Goal: Task Accomplishment & Management: Complete application form

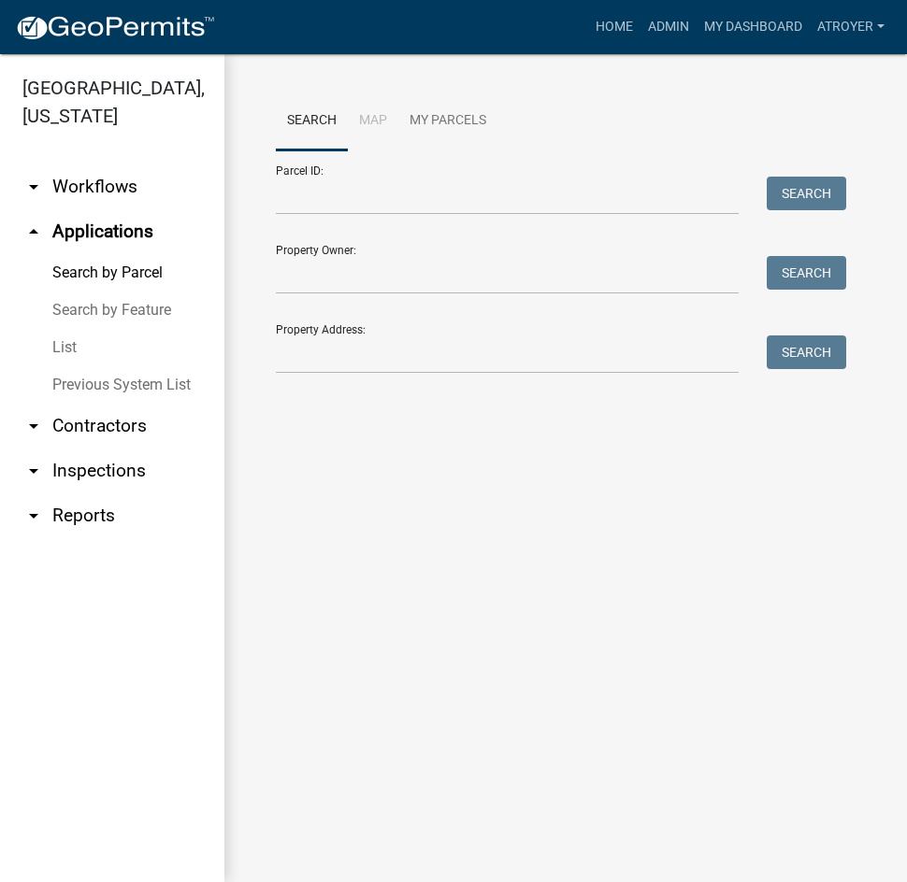
drag, startPoint x: 92, startPoint y: 431, endPoint x: 185, endPoint y: 418, distance: 94.4
click at [92, 431] on link "arrow_drop_down Contractors" at bounding box center [112, 426] width 224 height 45
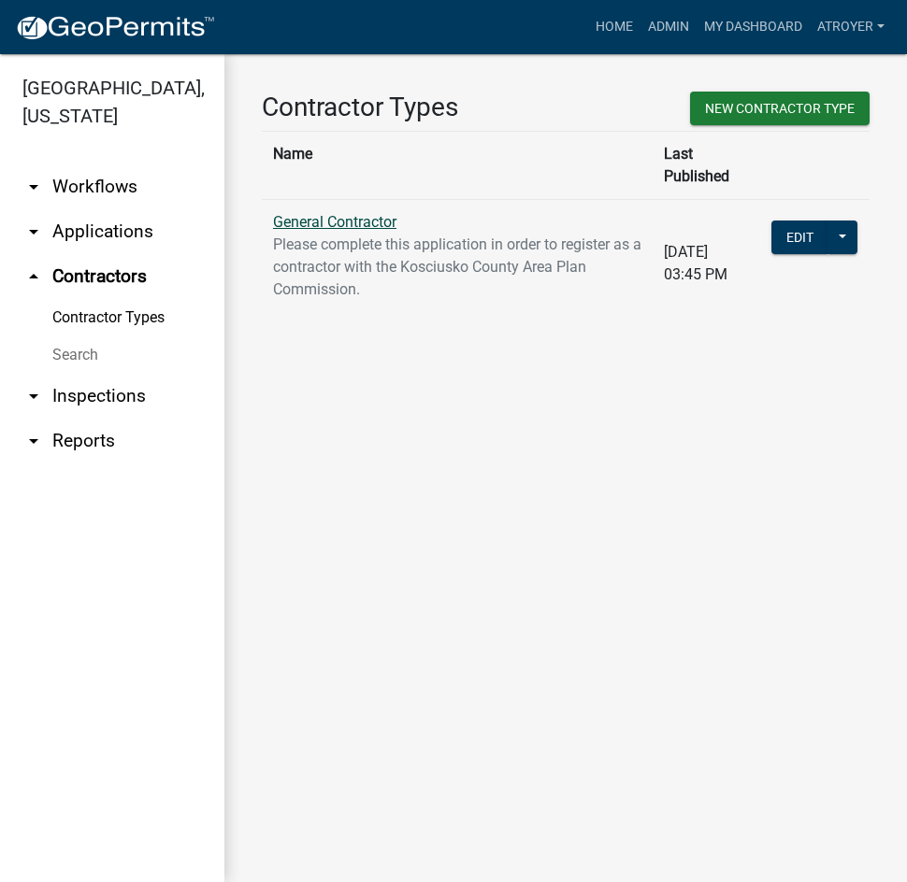
click at [356, 213] on link "General Contractor" at bounding box center [334, 222] width 123 height 18
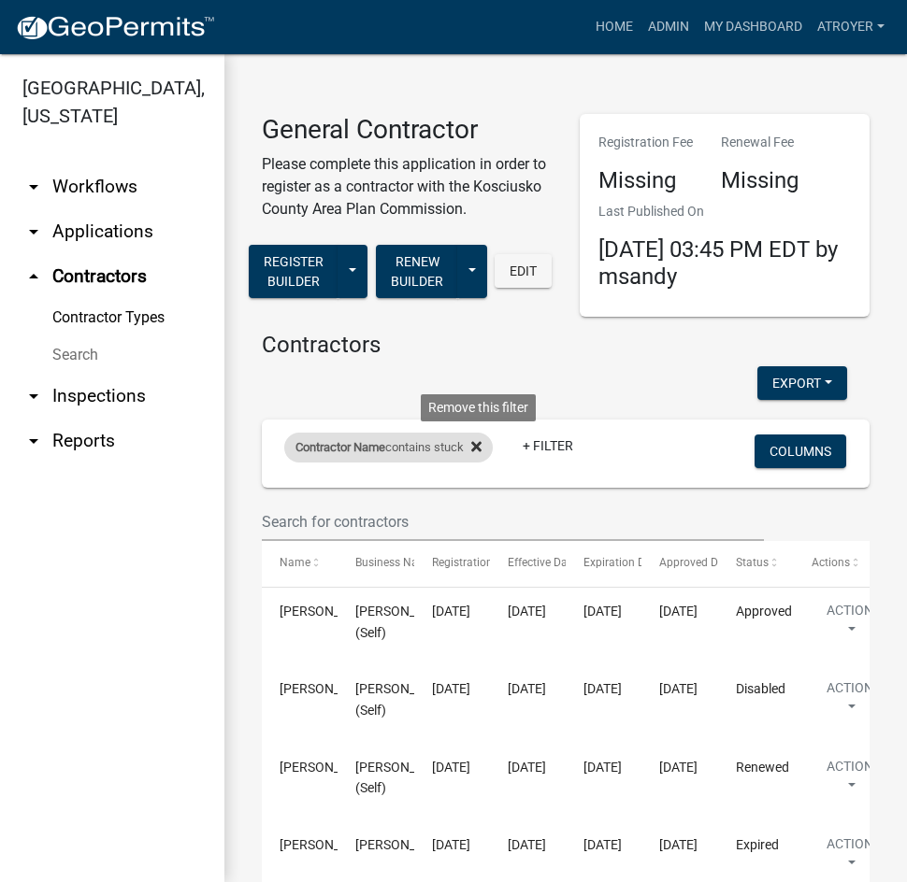
click at [479, 438] on fa-icon at bounding box center [473, 448] width 18 height 30
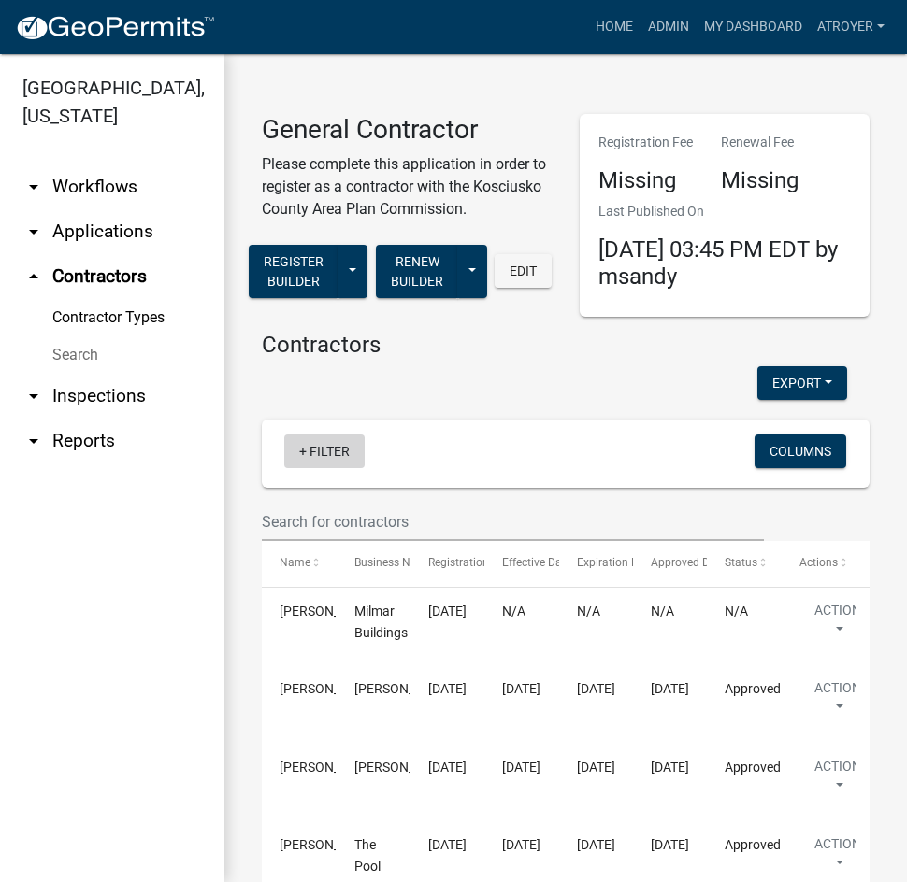
click at [315, 450] on link "+ Filter" at bounding box center [324, 452] width 80 height 34
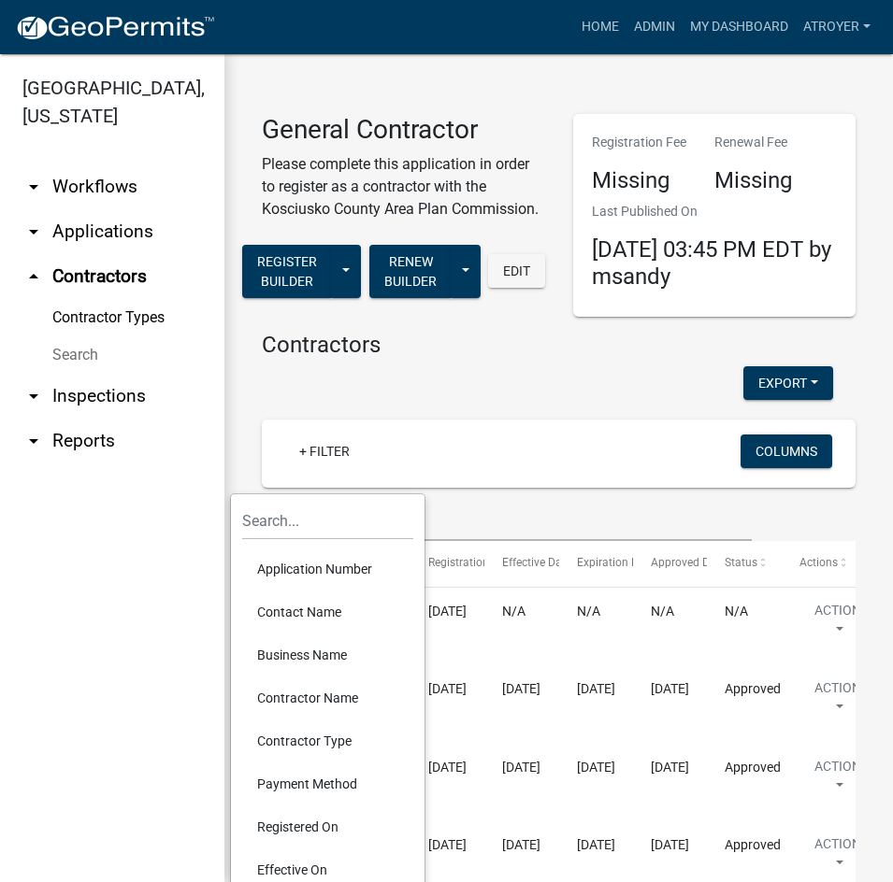
click at [350, 695] on li "Contractor Name" at bounding box center [327, 698] width 171 height 43
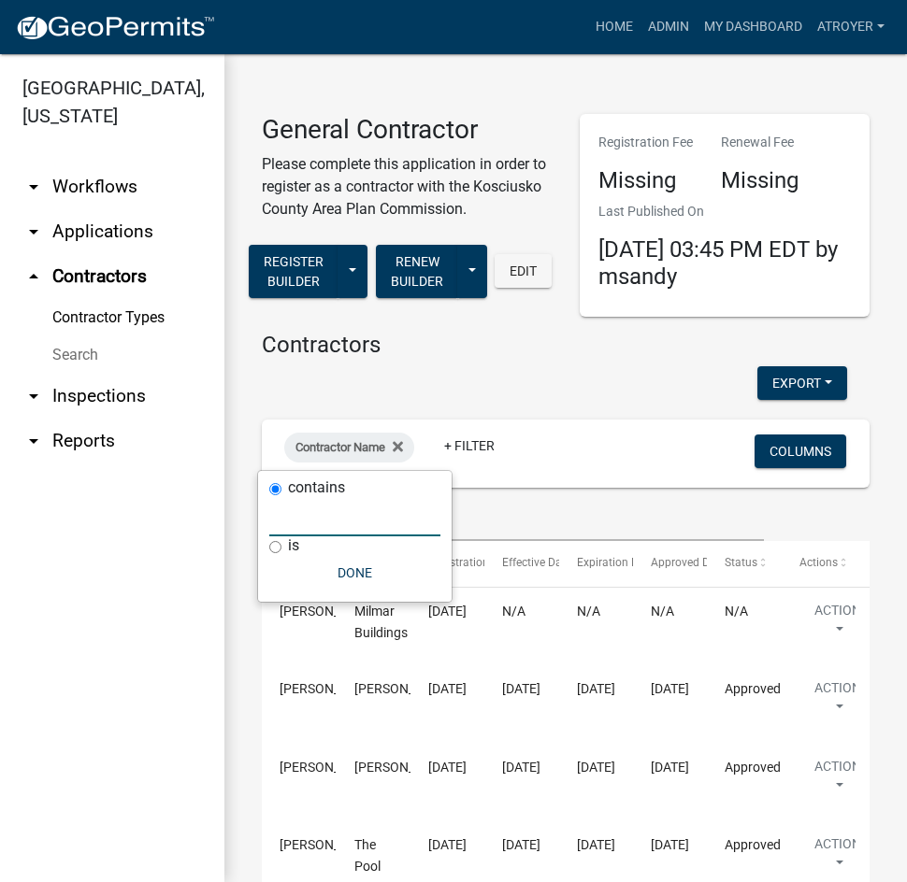
click at [355, 516] on input "text" at bounding box center [354, 517] width 171 height 38
type input "n"
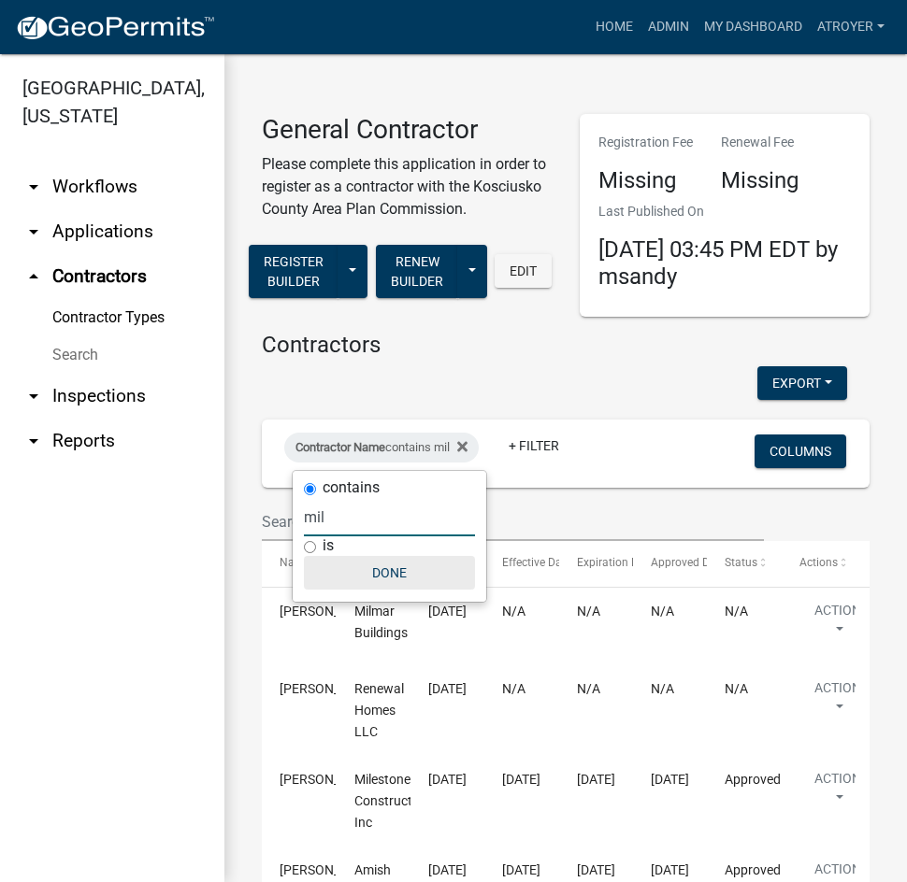
type input "mil"
click at [385, 578] on button "Done" at bounding box center [389, 573] width 171 height 34
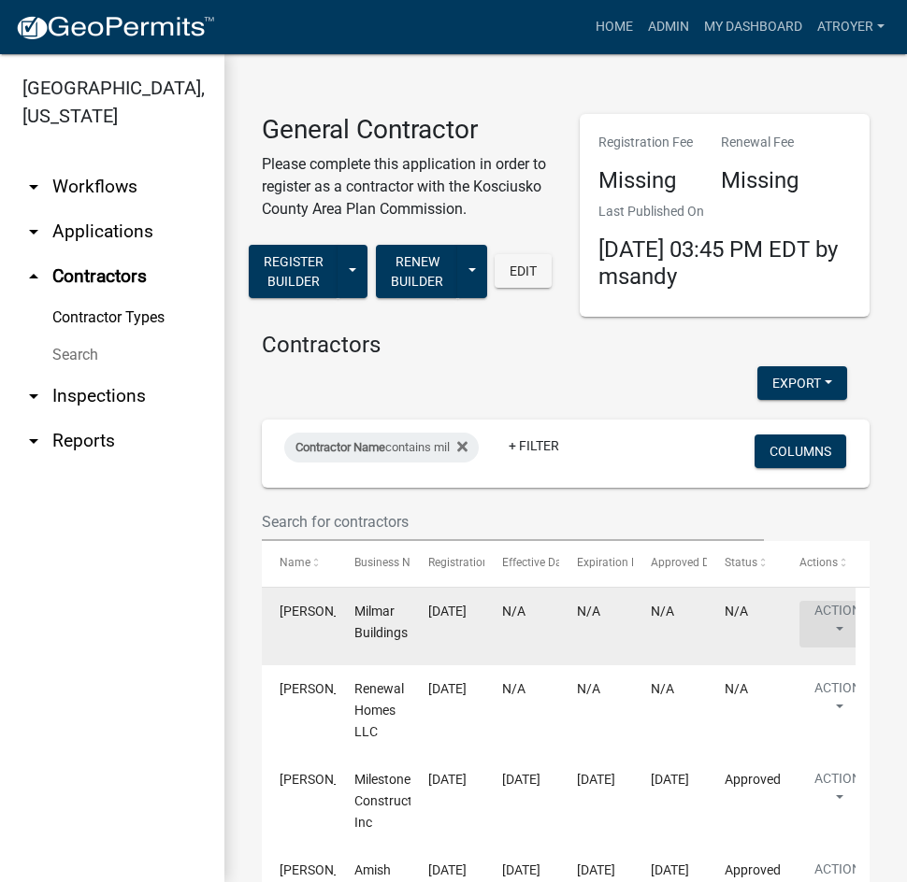
click at [834, 622] on button "Action" at bounding box center [837, 624] width 77 height 47
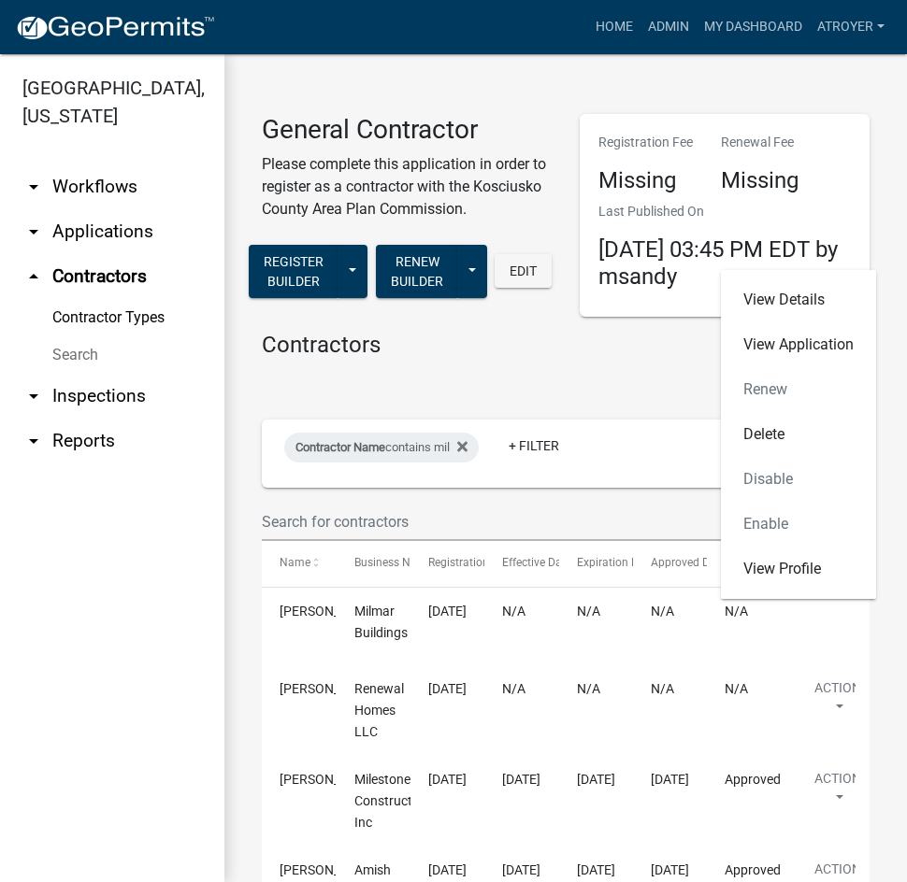
click at [757, 386] on div "View Details View Application Renew Delete Disable Enable View Profile" at bounding box center [798, 434] width 155 height 329
click at [762, 346] on link "View Application" at bounding box center [798, 344] width 155 height 45
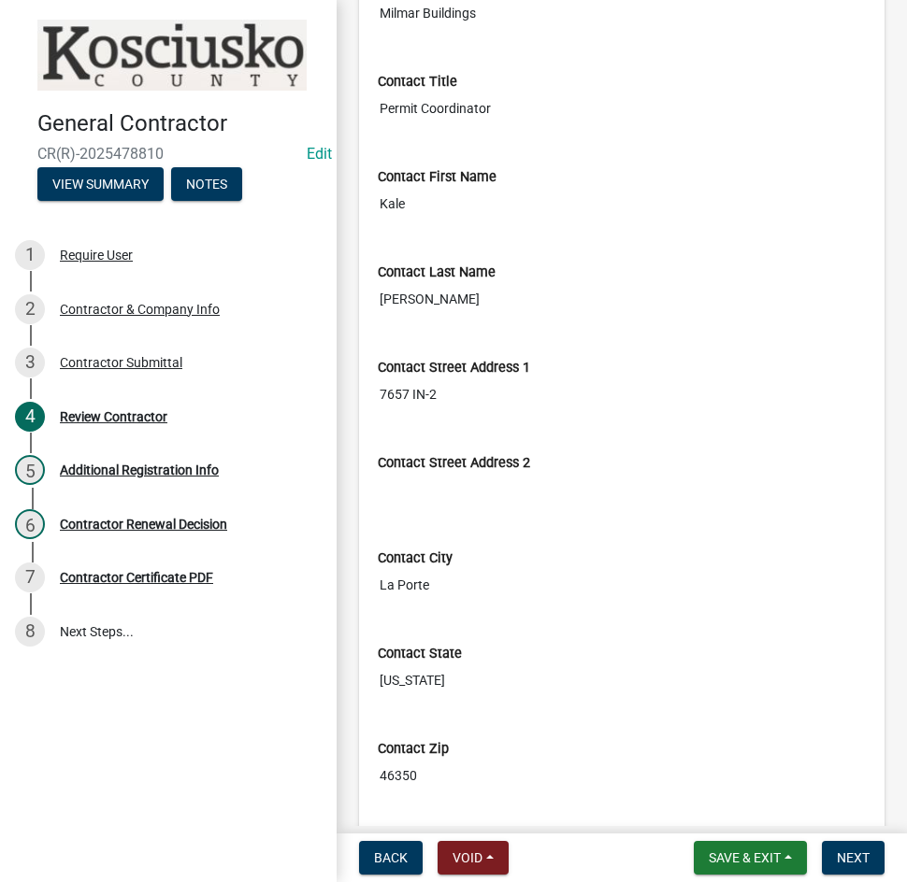
scroll to position [93, 0]
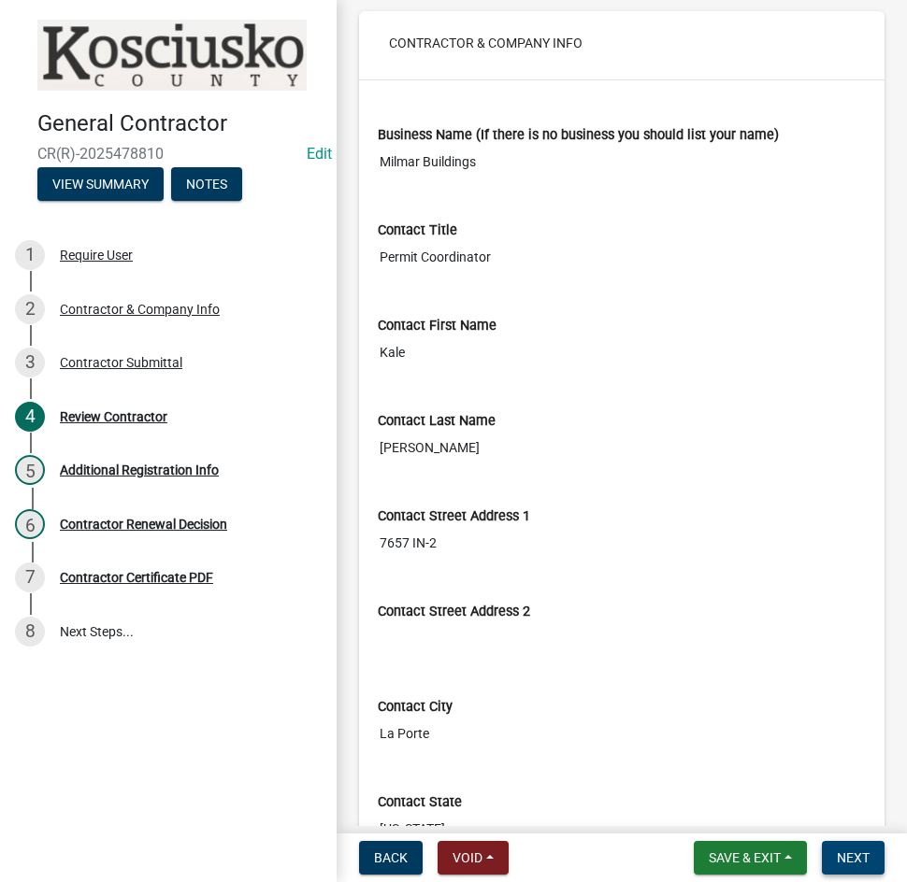
click at [845, 855] on span "Next" at bounding box center [852, 858] width 33 height 15
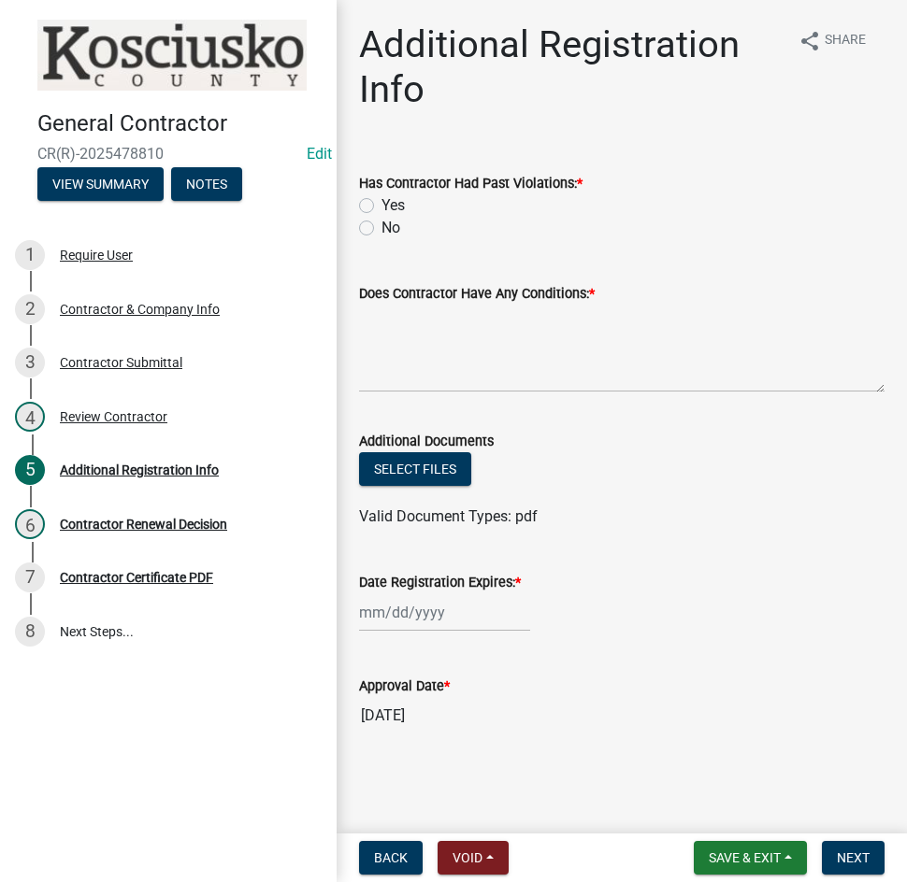
click at [381, 230] on label "No" at bounding box center [390, 228] width 19 height 22
click at [381, 229] on input "No" at bounding box center [387, 223] width 12 height 12
radio input "true"
click at [428, 366] on textarea "Does Contractor Have Any Conditions: *" at bounding box center [621, 349] width 525 height 88
type textarea "no"
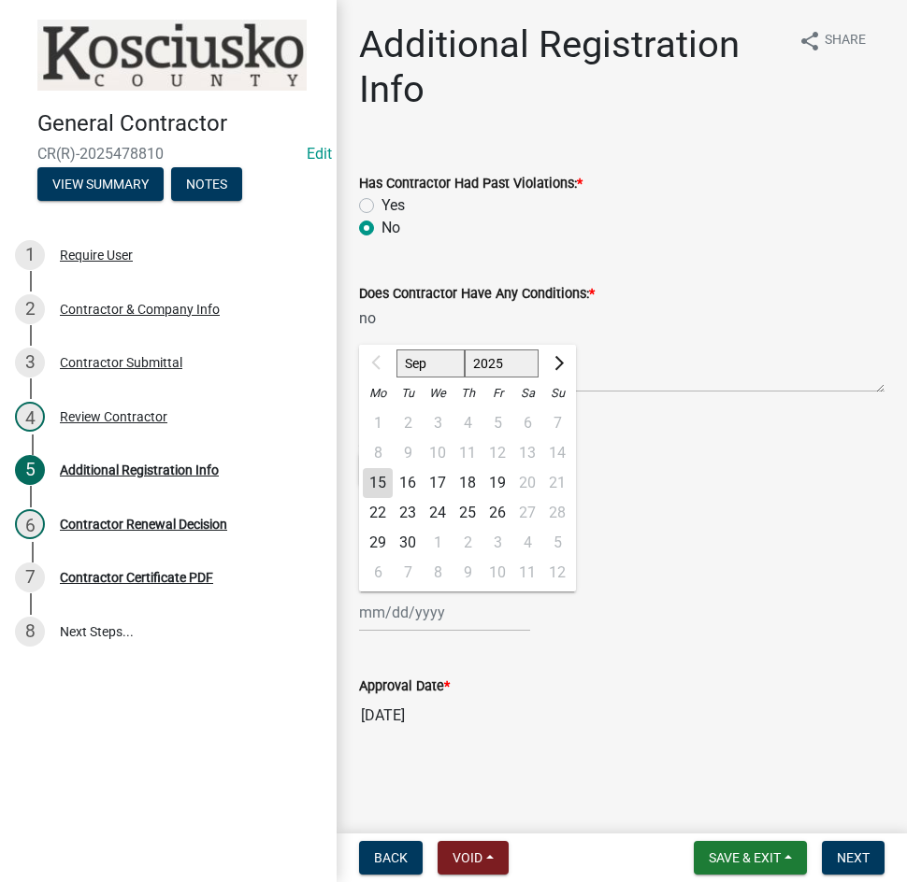
click at [451, 622] on div "Sep Oct Nov [DATE] 2026 2027 2028 2029 2030 2031 2032 2033 2034 2035 2036 2037 …" at bounding box center [444, 612] width 171 height 38
click at [499, 361] on select "2025 2026 2027 2028 2029 2030 2031 2032 2033 2034 2035 2036 2037 2038 2039 2040…" at bounding box center [502, 364] width 75 height 28
select select "2026"
click at [465, 350] on select "2025 2026 2027 2028 2029 2030 2031 2032 2033 2034 2035 2036 2037 2038 2039 2040…" at bounding box center [502, 364] width 75 height 28
click at [412, 477] on div "15" at bounding box center [408, 483] width 30 height 30
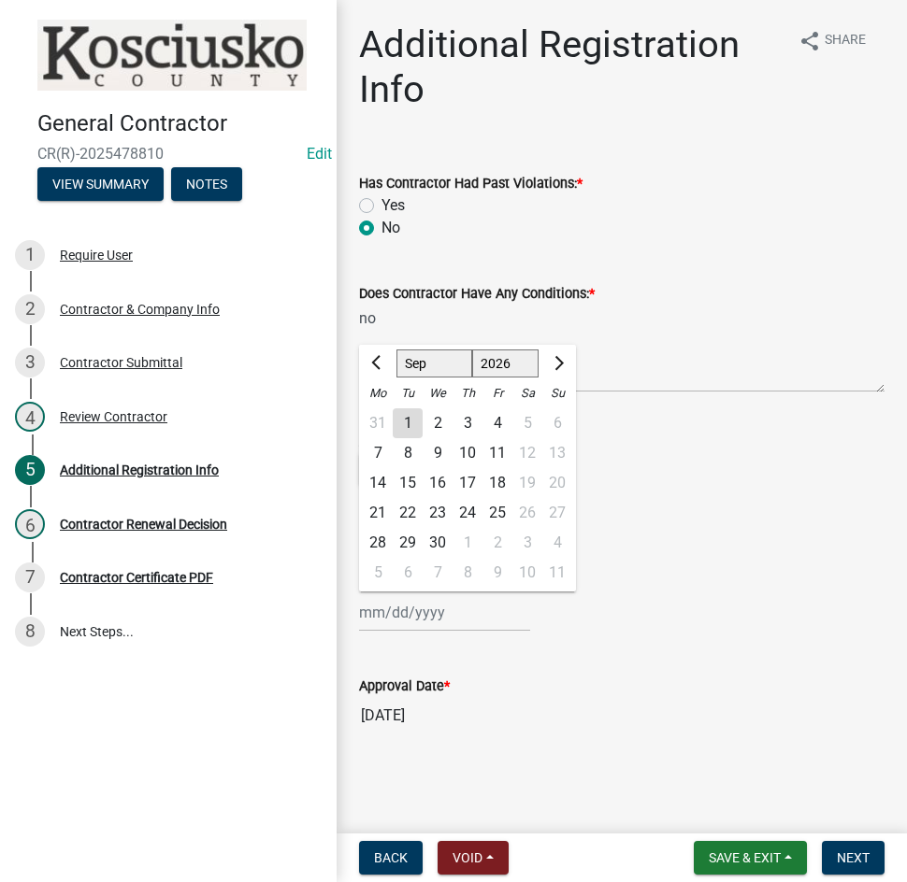
type input "[DATE]"
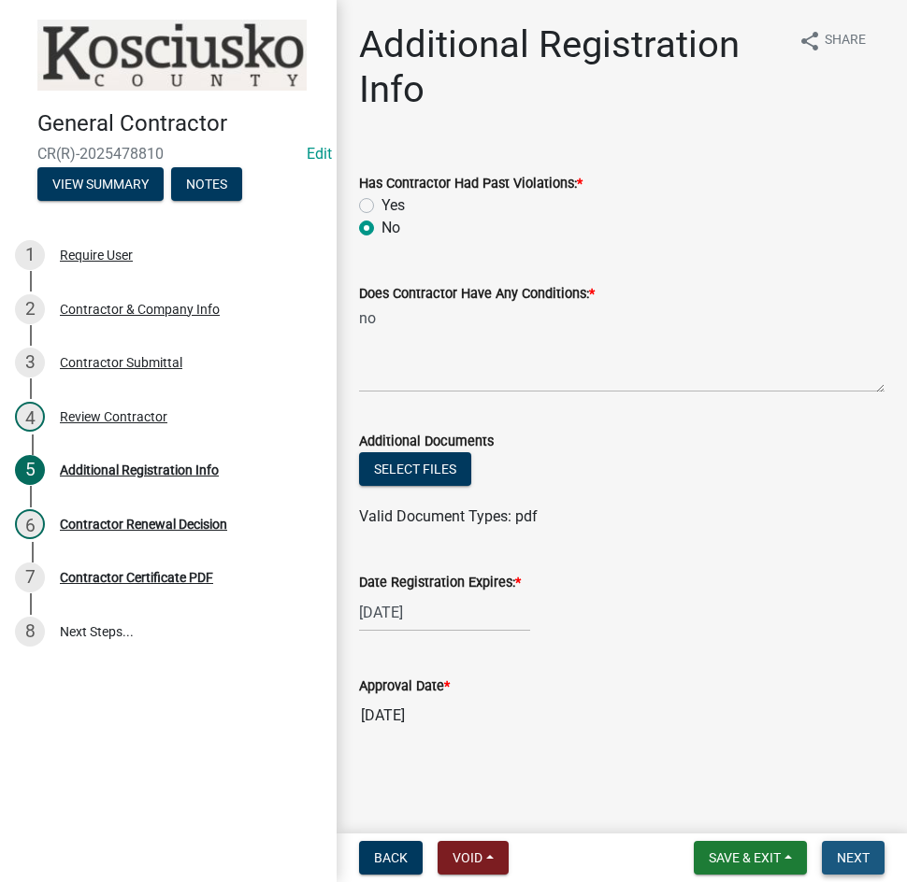
click at [832, 855] on button "Next" at bounding box center [853, 858] width 63 height 34
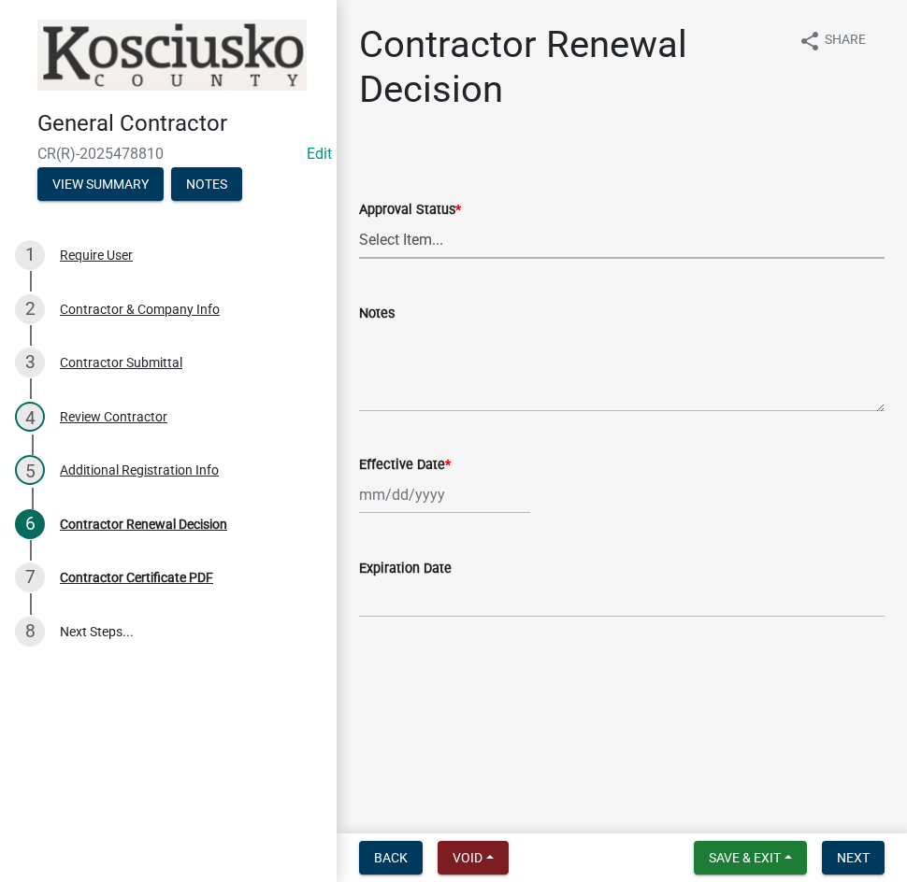
click at [500, 250] on select "Select Item... Approved Denied" at bounding box center [621, 240] width 525 height 38
click at [359, 221] on select "Select Item... Approved Denied" at bounding box center [621, 240] width 525 height 38
select select "30db8998-795d-4bbe-8e49-f1ade8865815"
click at [471, 502] on div at bounding box center [444, 495] width 171 height 38
select select "9"
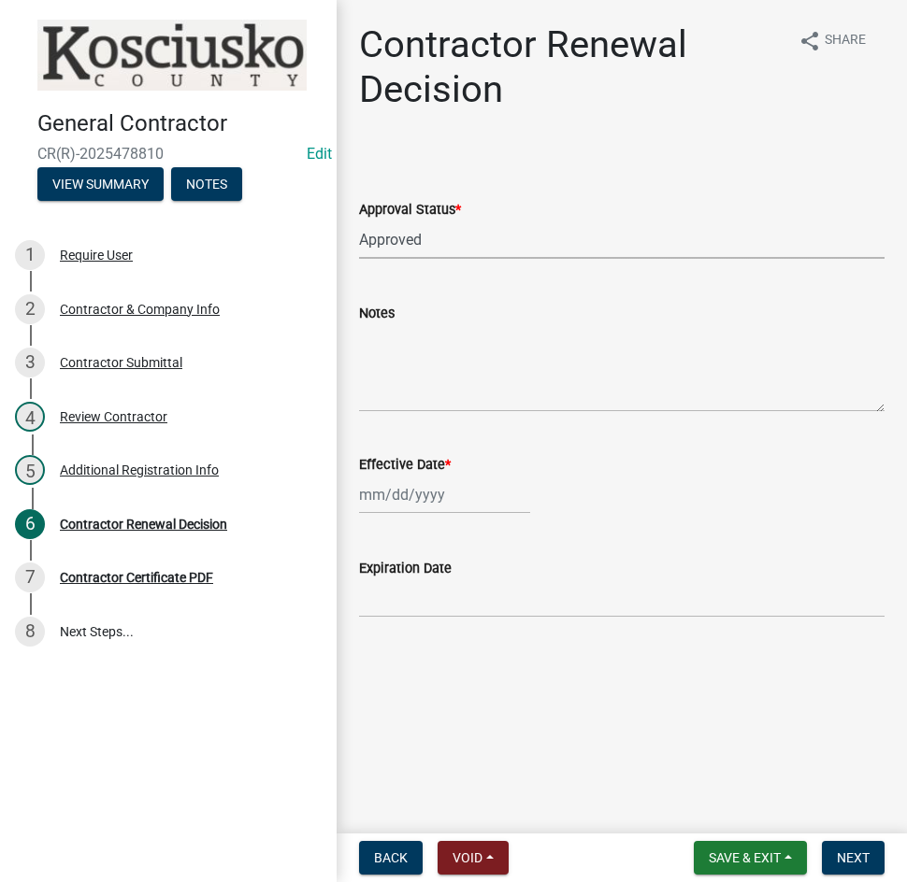
select select "2025"
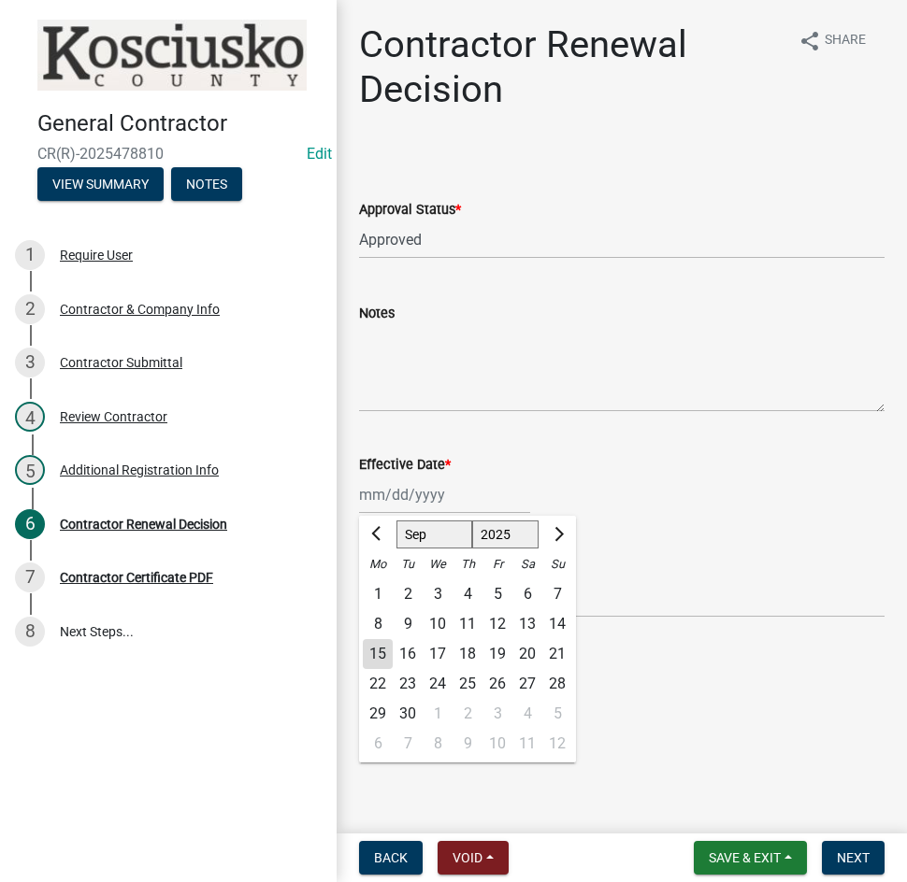
click at [376, 655] on div "15" at bounding box center [378, 654] width 30 height 30
type input "[DATE]"
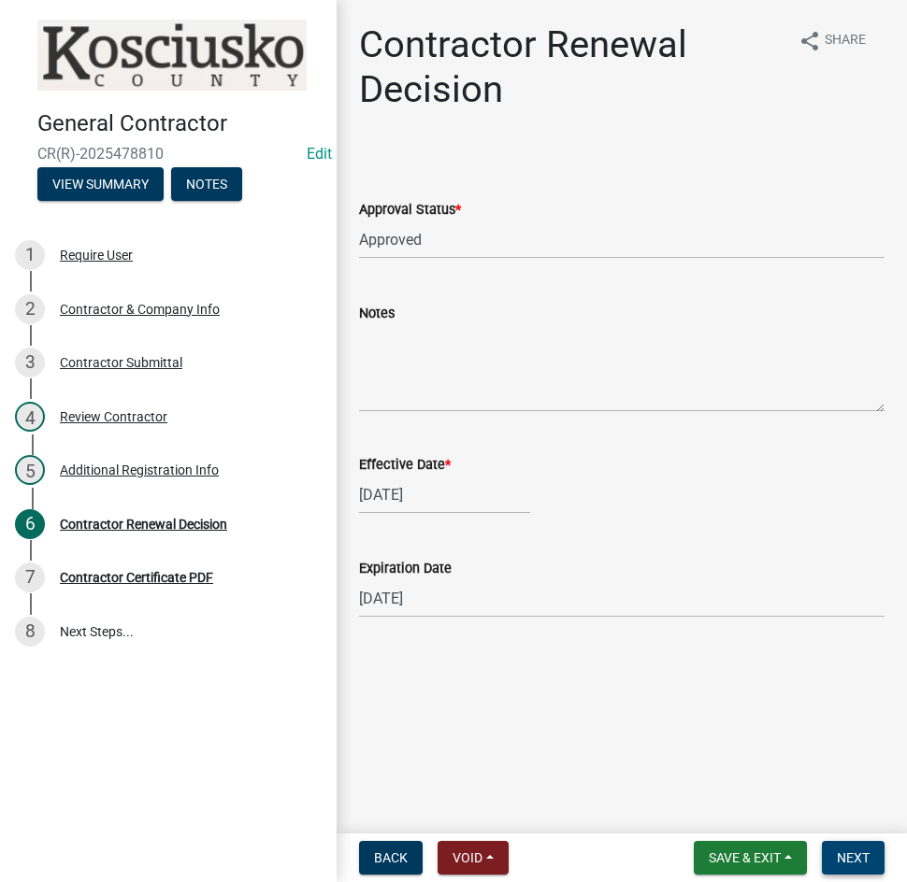
click at [838, 854] on span "Next" at bounding box center [852, 858] width 33 height 15
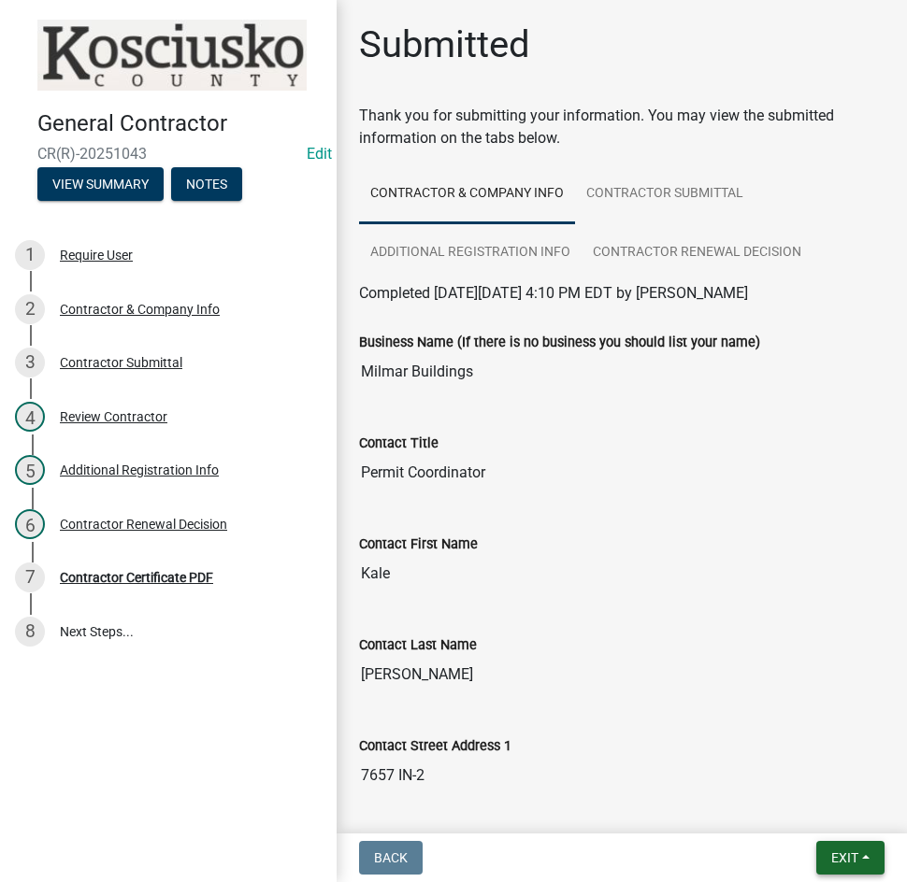
click at [834, 860] on span "Exit" at bounding box center [844, 858] width 27 height 15
click at [798, 803] on button "Save & Exit" at bounding box center [810, 809] width 150 height 45
